Goal: Task Accomplishment & Management: Complete application form

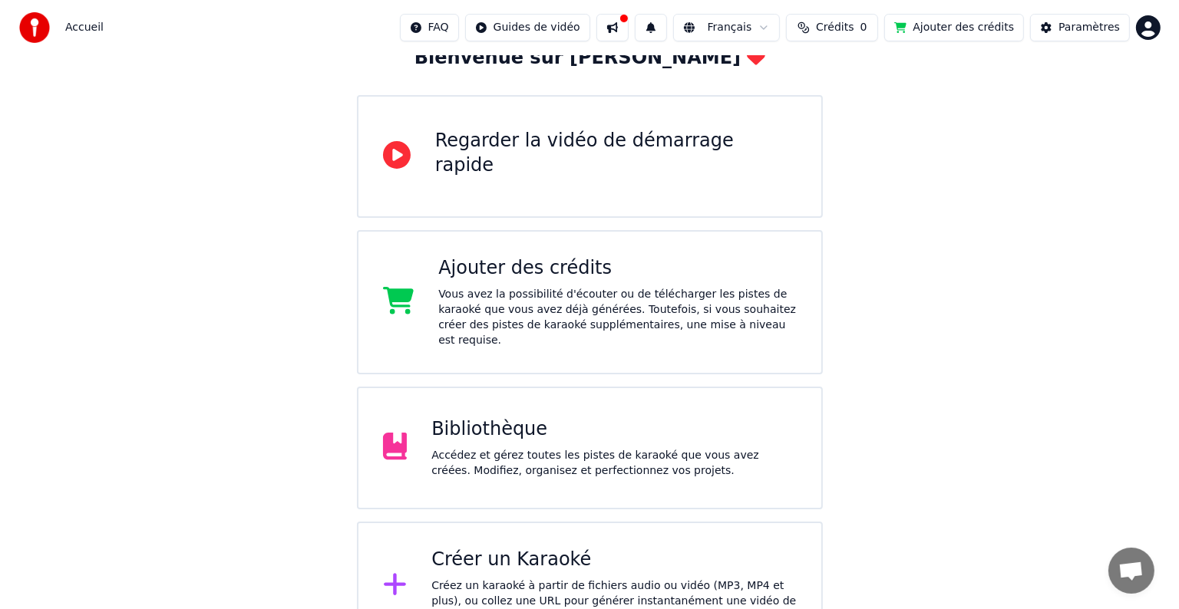
scroll to position [126, 0]
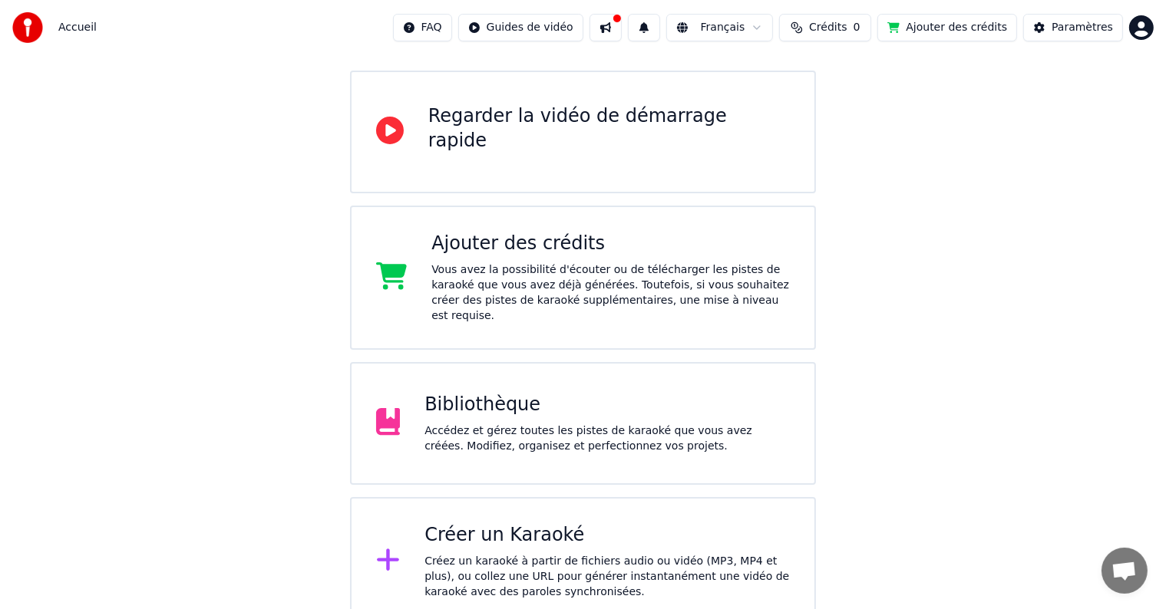
click at [442, 524] on div "Créer un Karaoké" at bounding box center [606, 536] width 365 height 25
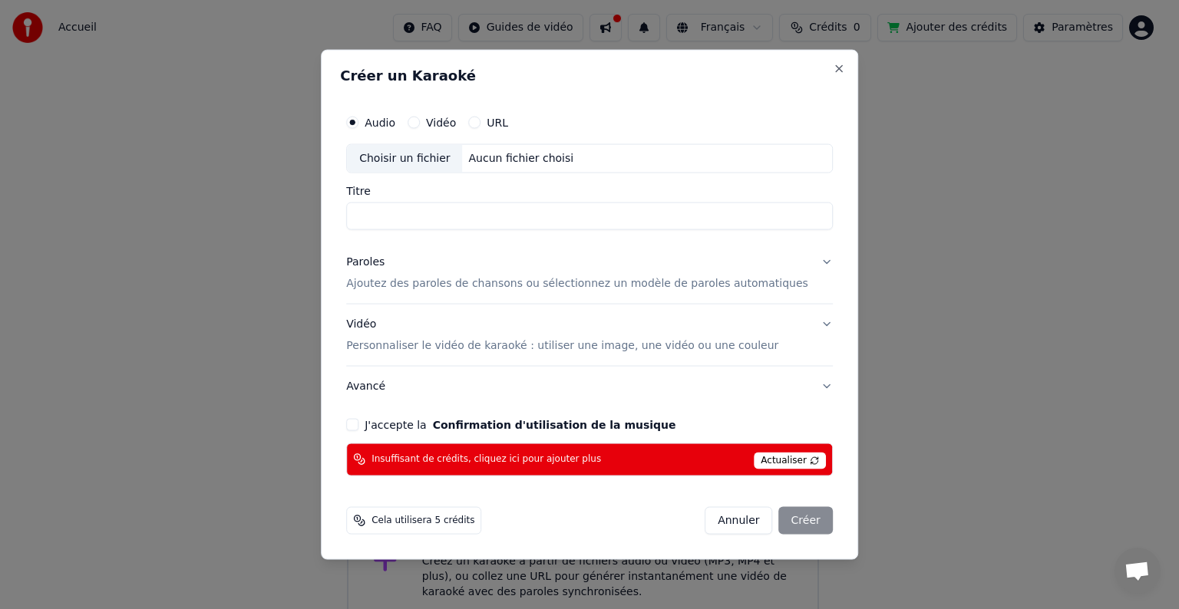
click at [399, 184] on div "Audio Vidéo URL Choisir un fichier Aucun fichier choisi Titre" at bounding box center [589, 168] width 487 height 123
click at [431, 157] on div "Choisir un fichier" at bounding box center [404, 159] width 115 height 28
click at [402, 332] on div "Vidéo Personnaliser le vidéo de karaoké : utiliser une image, une vidéo ou une …" at bounding box center [562, 335] width 432 height 37
type input "*******"
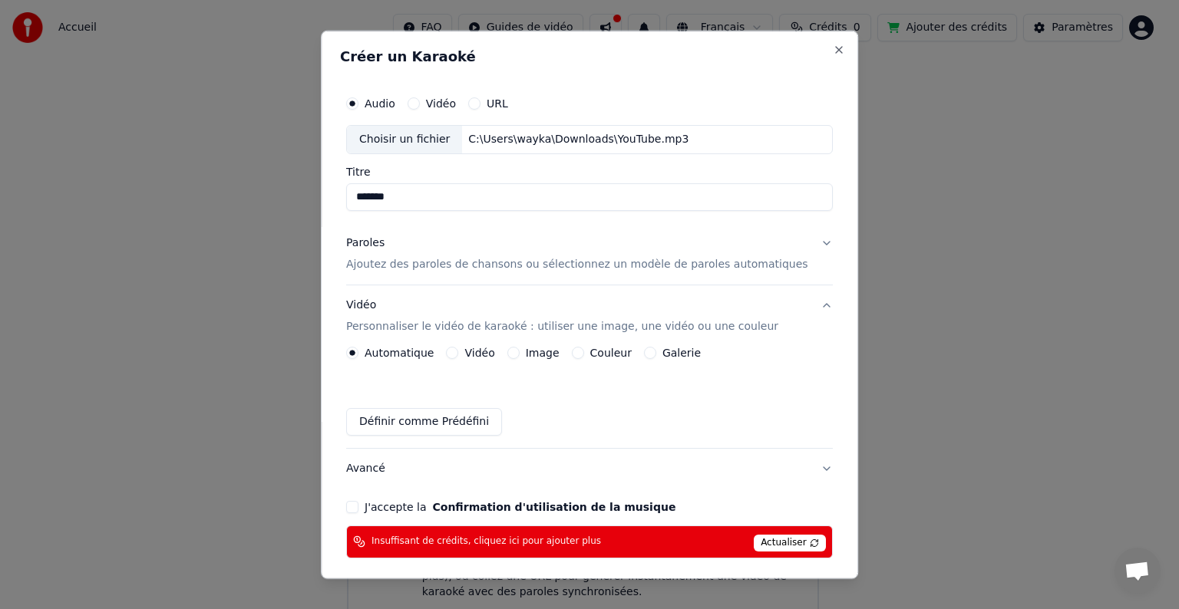
click at [473, 353] on div "Vidéo" at bounding box center [471, 353] width 48 height 12
click at [459, 348] on button "Vidéo" at bounding box center [453, 353] width 12 height 12
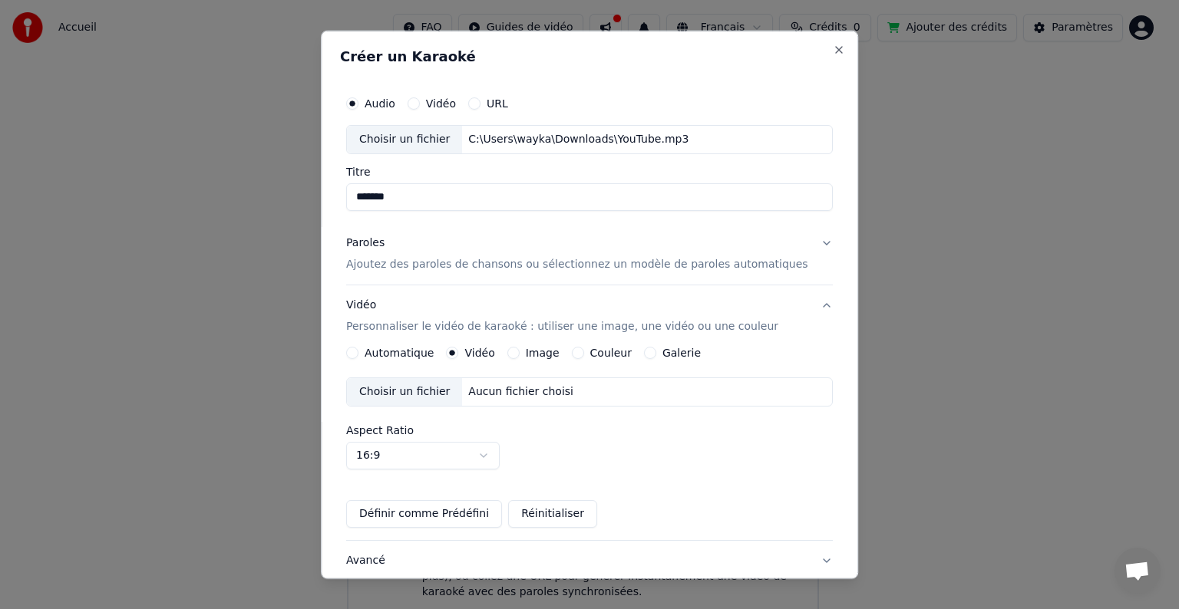
click at [444, 392] on div "Choisir un fichier" at bounding box center [404, 392] width 115 height 28
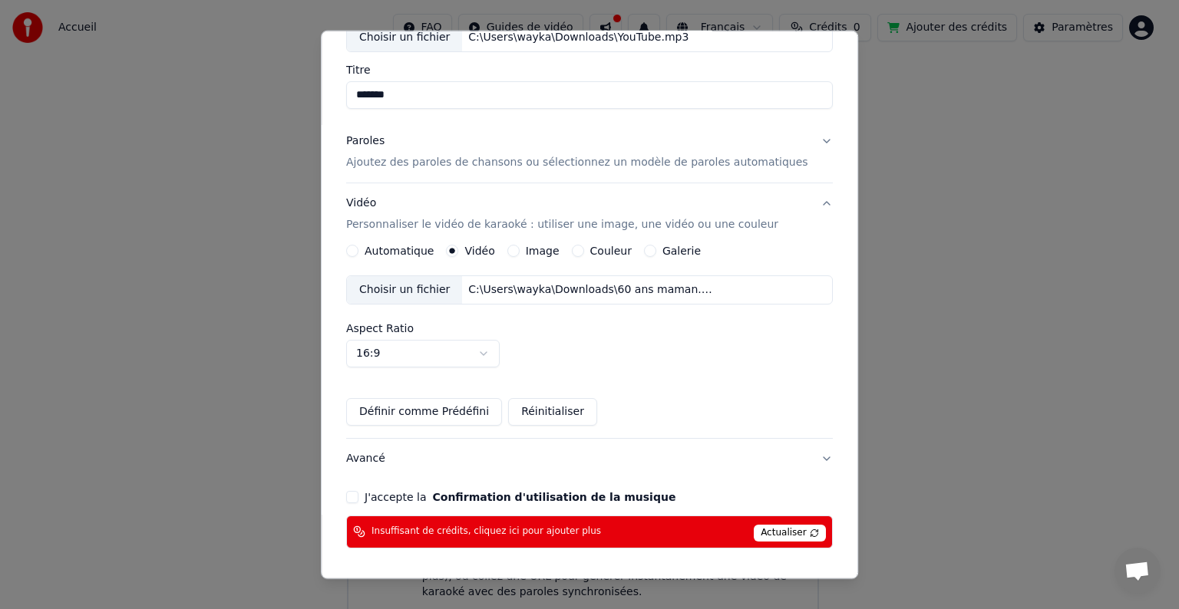
scroll to position [154, 0]
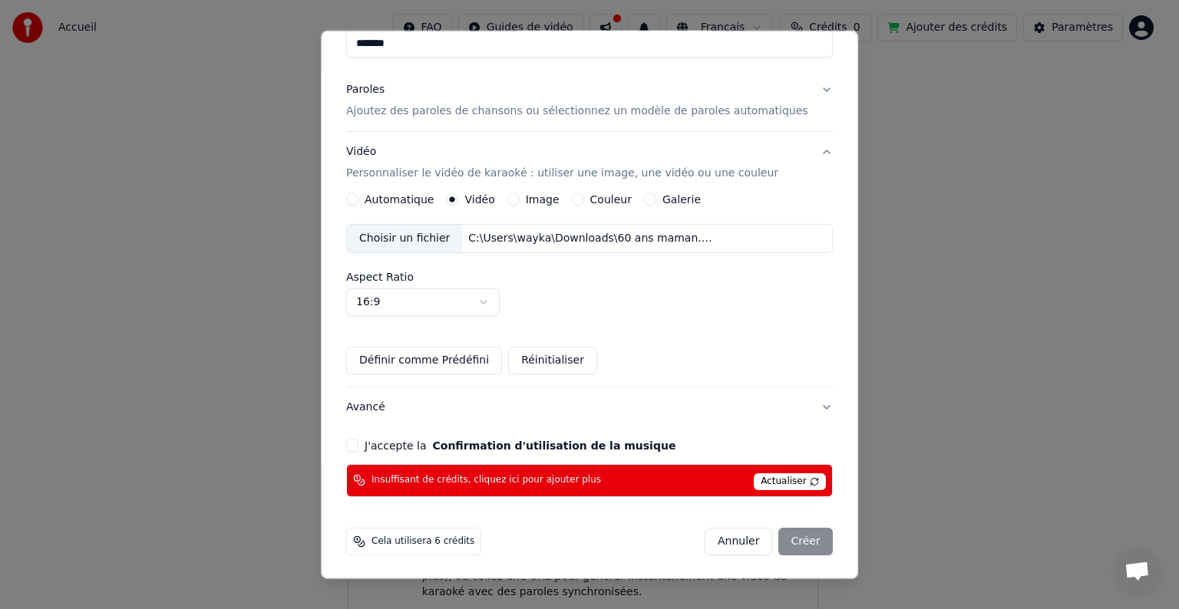
click at [382, 452] on div "Audio Vidéo URL Choisir un fichier C:\Users\wayka\Downloads\YouTube.mp3 Titre *…" at bounding box center [589, 216] width 499 height 575
click at [382, 445] on label "J'accepte la Confirmation d'utilisation de la musique" at bounding box center [520, 446] width 311 height 11
click at [358, 445] on button "J'accepte la Confirmation d'utilisation de la musique" at bounding box center [352, 446] width 12 height 12
click at [771, 540] on div "Annuler Créer" at bounding box center [769, 542] width 128 height 28
click at [409, 479] on span "Insuffisant de crédits, cliquez ici pour ajouter plus" at bounding box center [487, 480] width 230 height 12
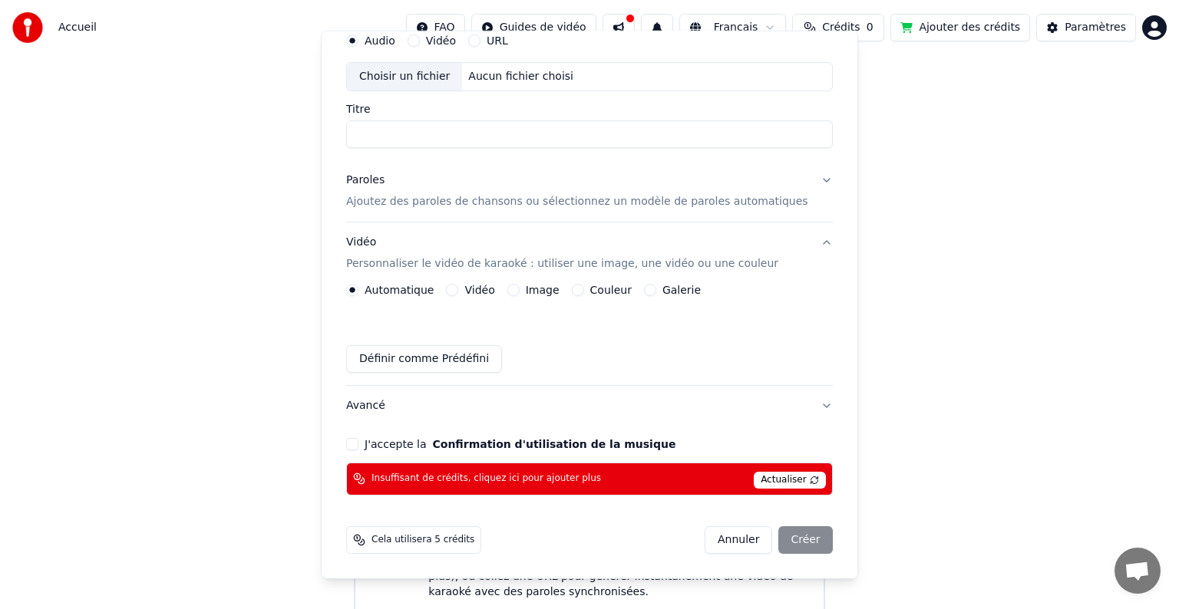
scroll to position [61, 0]
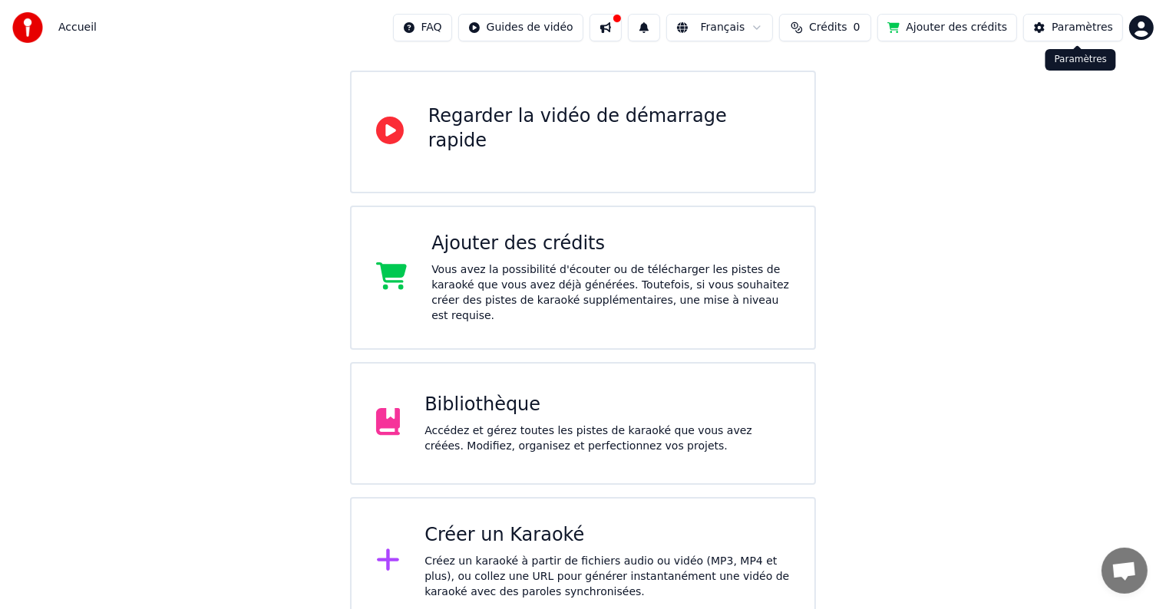
click at [1139, 28] on html "Accueil FAQ Guides de vidéo Français Crédits 0 Ajouter des crédits Paramètres B…" at bounding box center [583, 250] width 1166 height 752
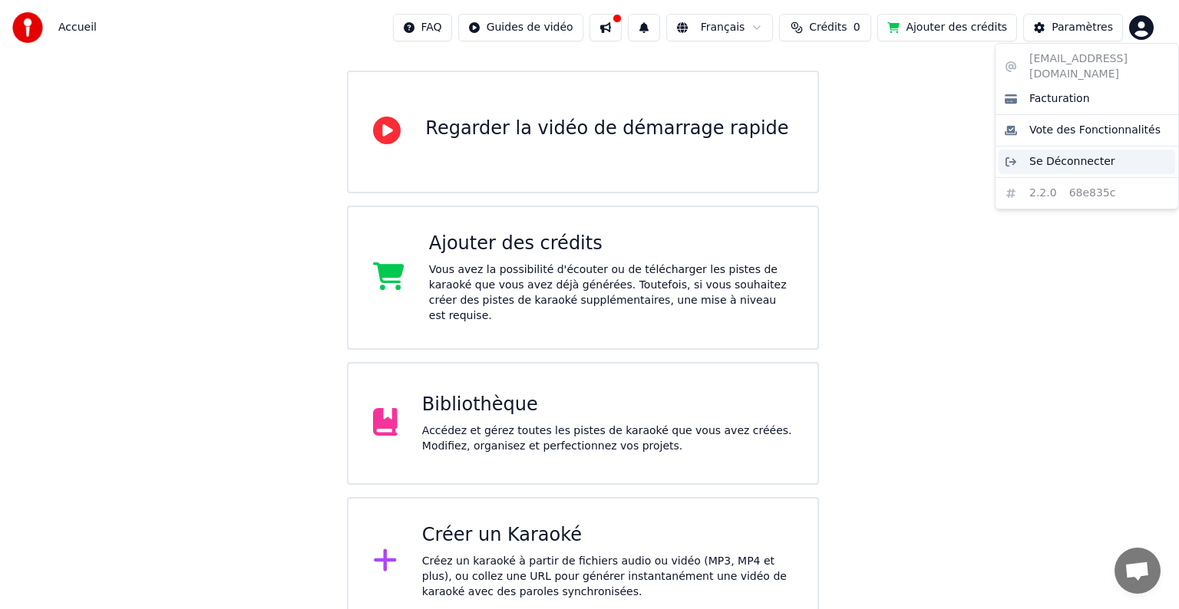
click at [1059, 154] on span "Se Déconnecter" at bounding box center [1072, 161] width 86 height 15
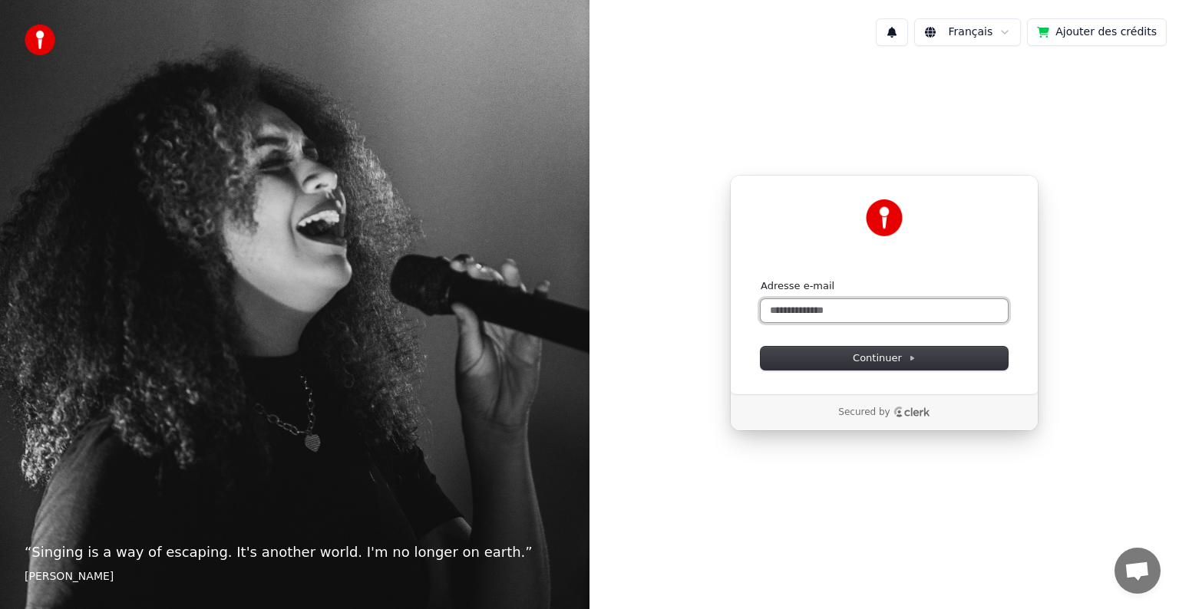
click at [794, 317] on input "Adresse e-mail" at bounding box center [884, 310] width 247 height 23
click at [821, 355] on button "Continuer" at bounding box center [884, 358] width 247 height 23
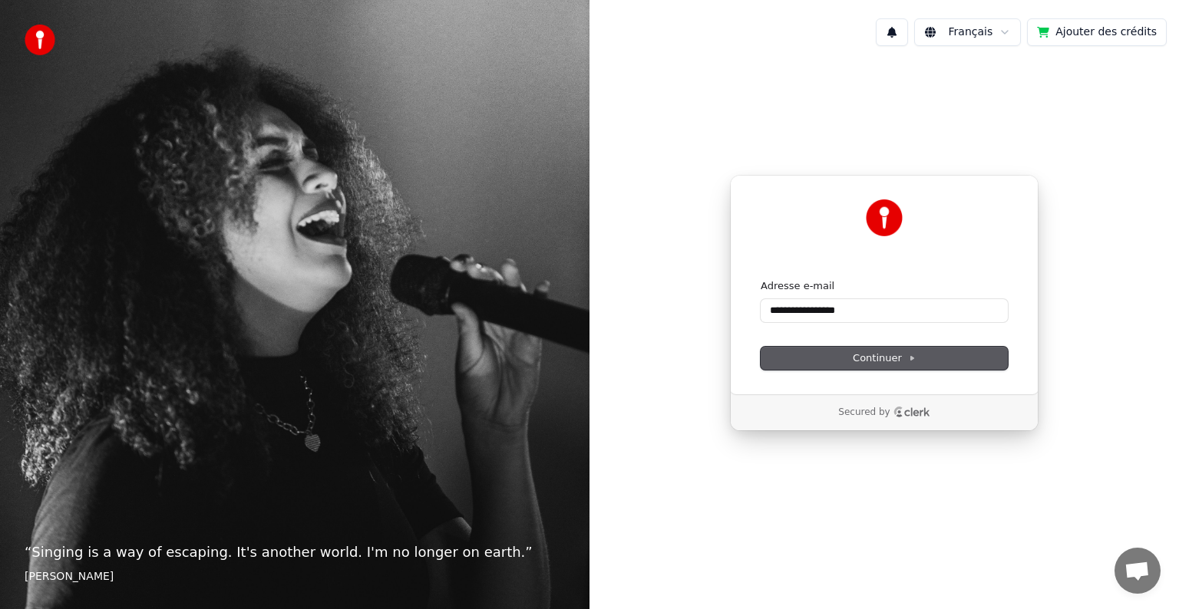
type input "**********"
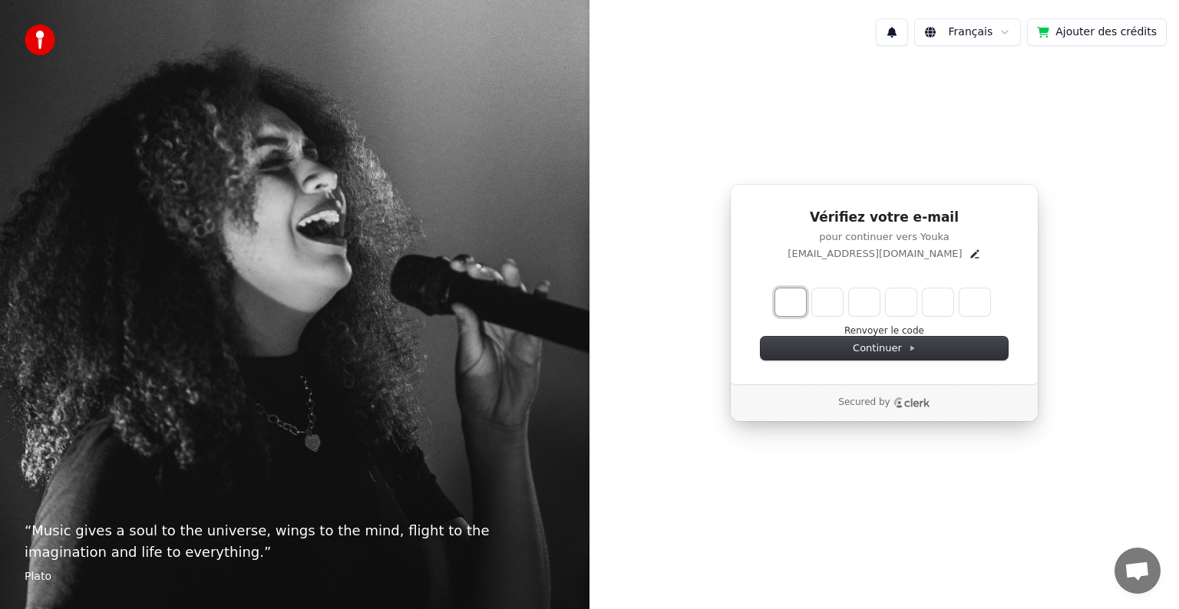
click at [796, 294] on input "Enter verification code. Digit 1" at bounding box center [790, 303] width 31 height 28
type input "*"
type input "**"
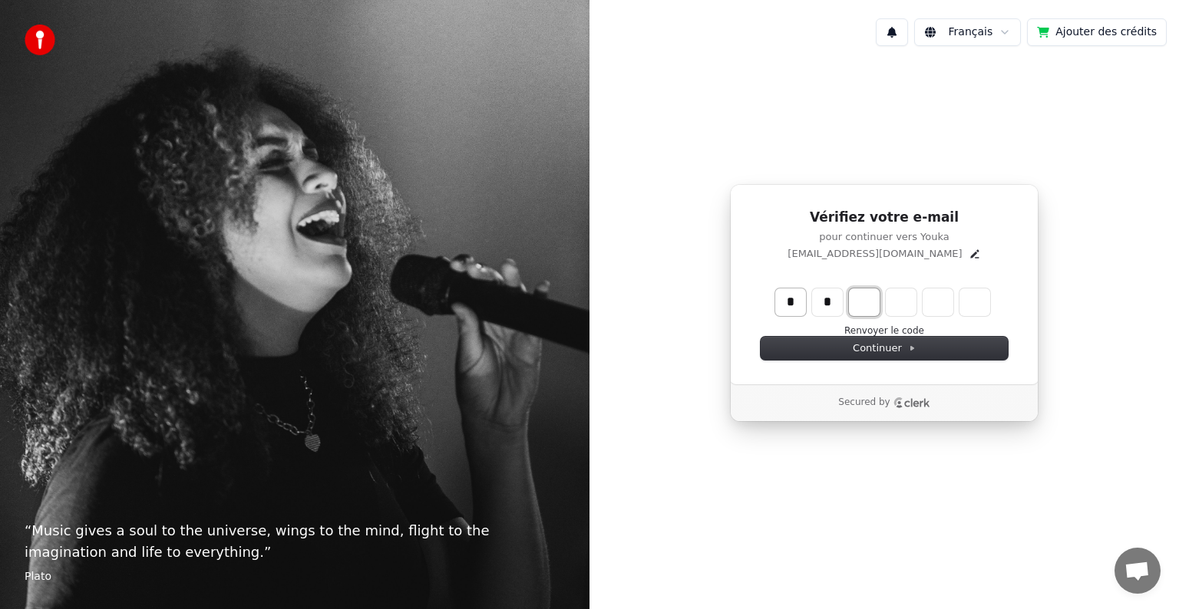
type input "*"
type input "***"
type input "*"
type input "****"
type input "*"
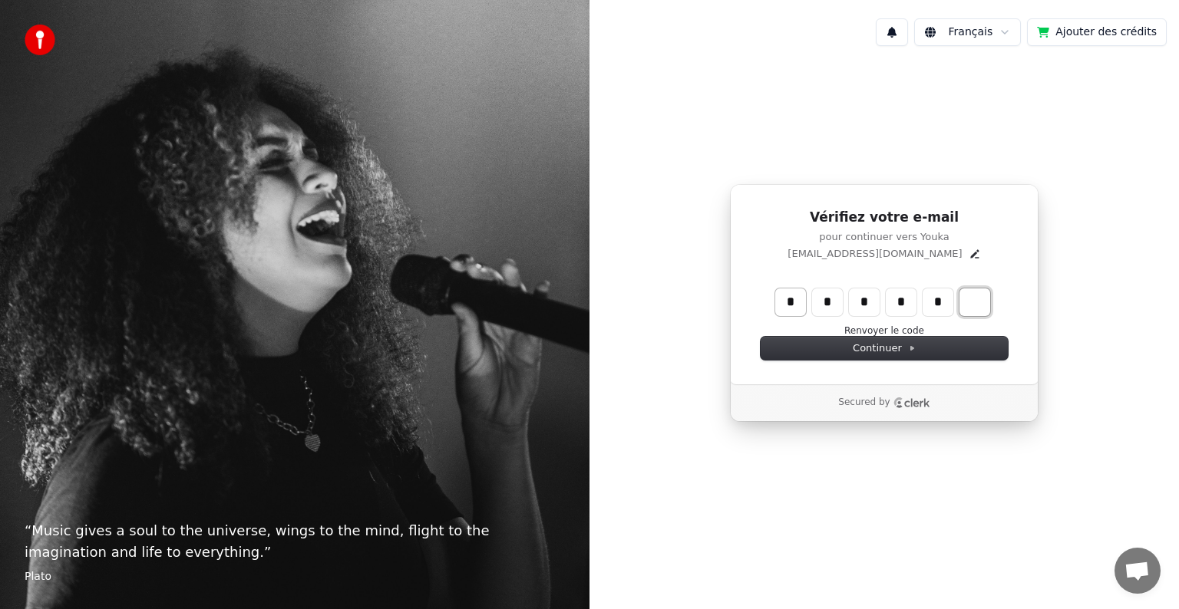
type input "******"
type input "*"
